Goal: Transaction & Acquisition: Purchase product/service

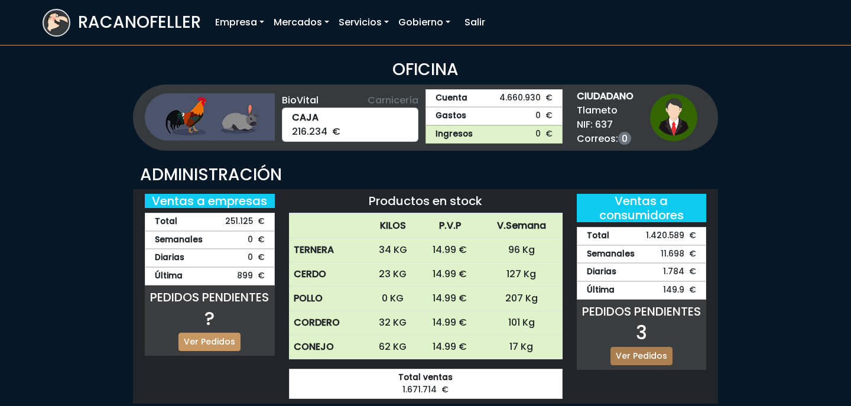
click at [649, 354] on link "Ver Pedidos" at bounding box center [641, 356] width 62 height 18
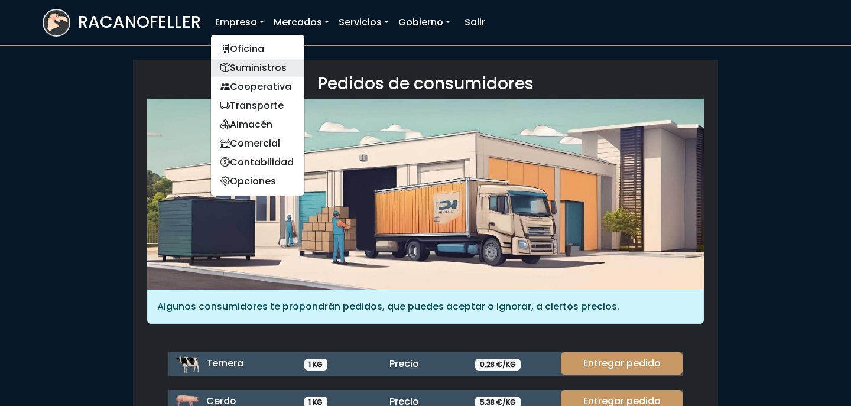
click at [251, 62] on link "Suministros" at bounding box center [257, 67] width 93 height 19
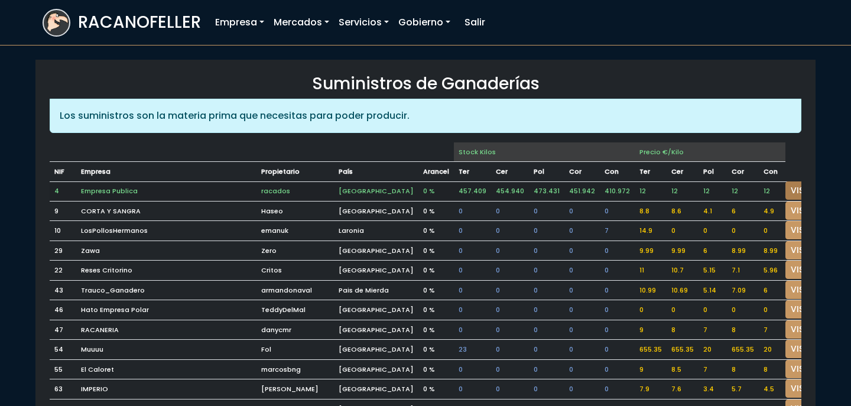
click at [785, 187] on link "VISITAR" at bounding box center [806, 190] width 43 height 18
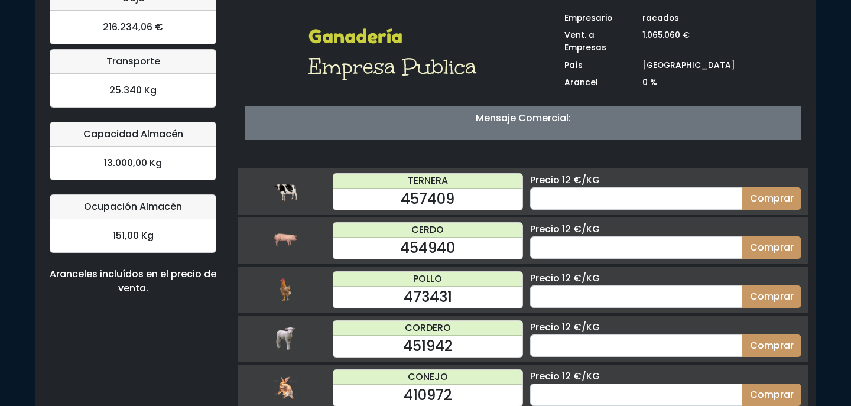
scroll to position [113, 0]
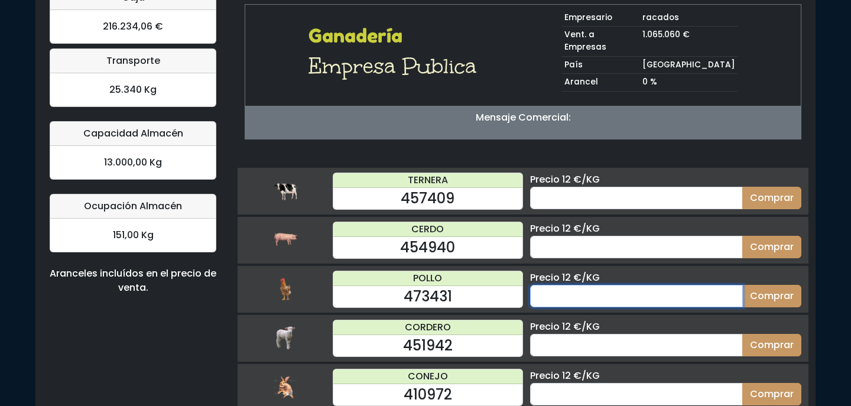
click at [621, 285] on input "number" at bounding box center [636, 296] width 213 height 22
type input "25"
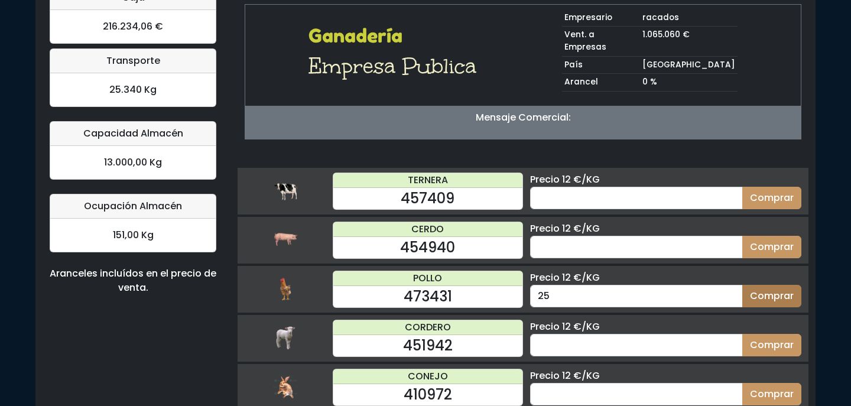
click at [783, 285] on button "Comprar" at bounding box center [771, 296] width 59 height 22
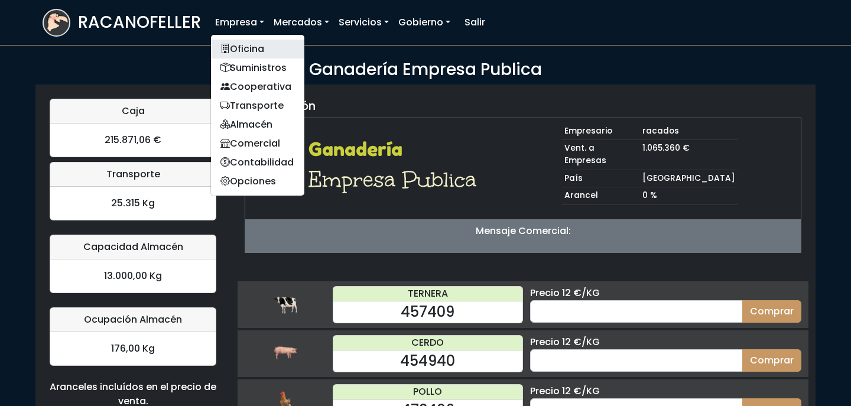
click at [255, 48] on link "Oficina" at bounding box center [257, 49] width 93 height 19
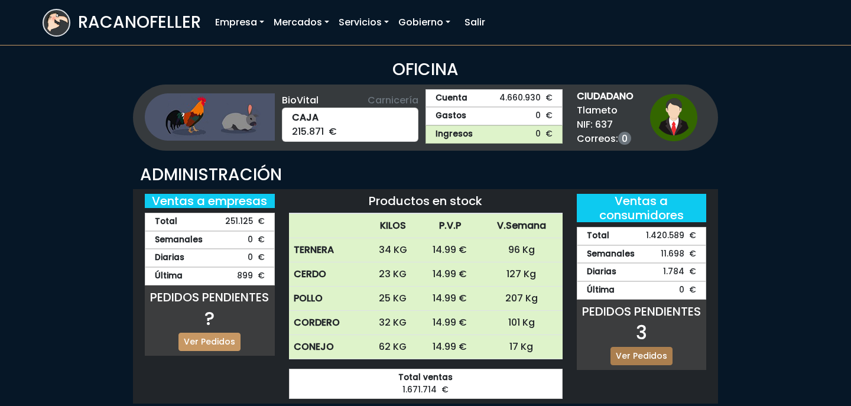
click at [656, 360] on link "Ver Pedidos" at bounding box center [641, 356] width 62 height 18
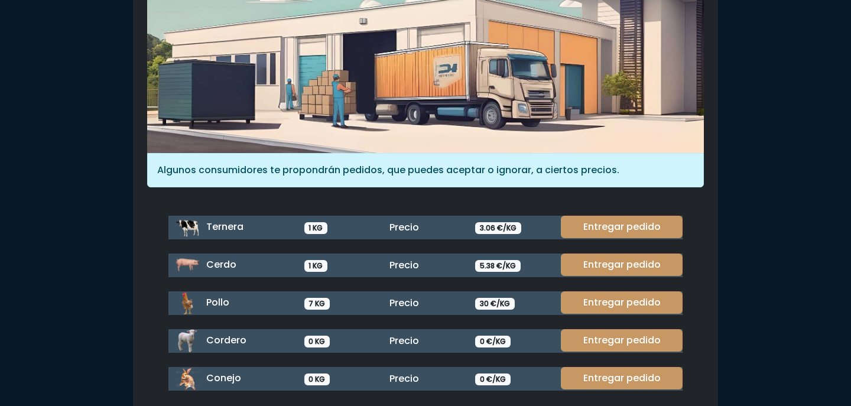
scroll to position [137, 0]
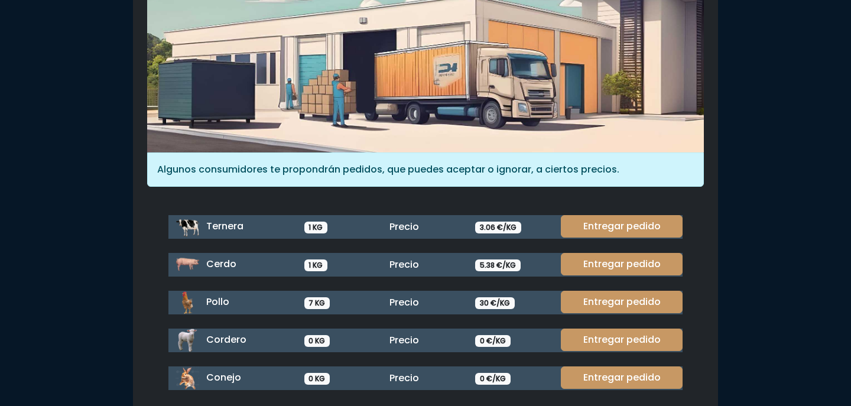
click at [636, 311] on div "Entregar pedido" at bounding box center [617, 303] width 129 height 24
click at [635, 298] on link "Entregar pedido" at bounding box center [622, 302] width 122 height 22
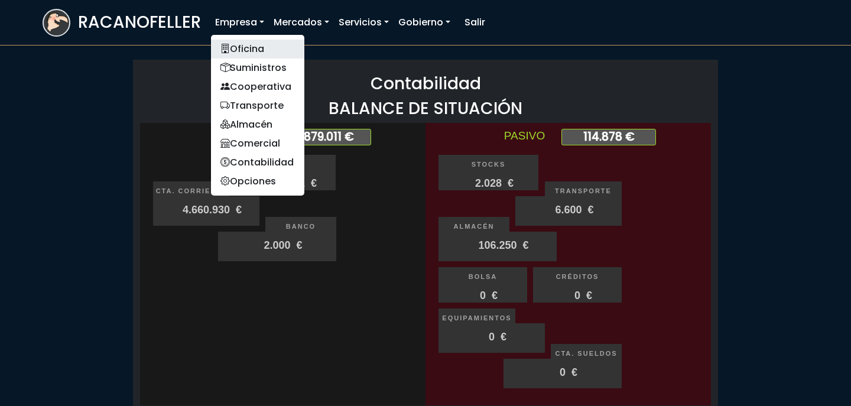
click at [247, 48] on link "Oficina" at bounding box center [257, 49] width 93 height 19
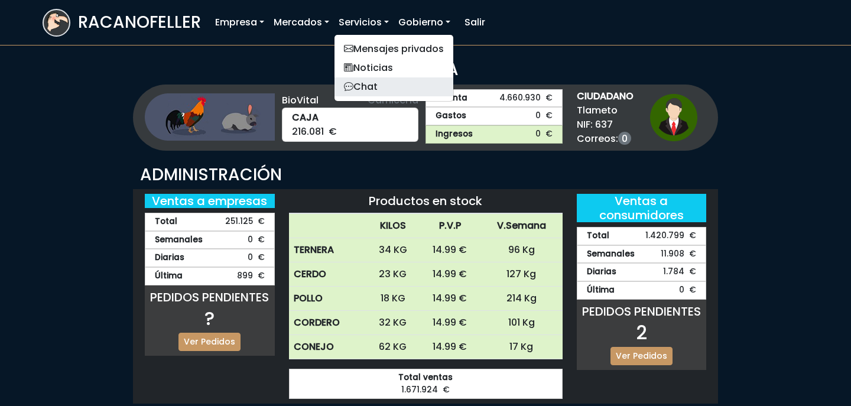
click at [372, 81] on link "Chat" at bounding box center [393, 86] width 119 height 19
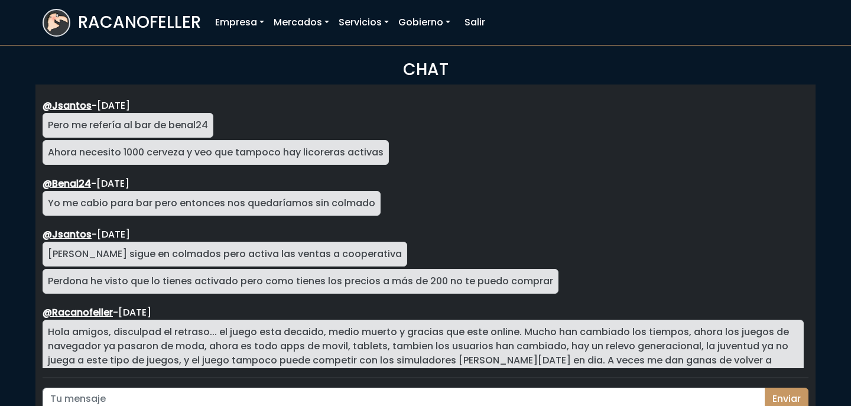
scroll to position [2128, 0]
